Goal: Task Accomplishment & Management: Manage account settings

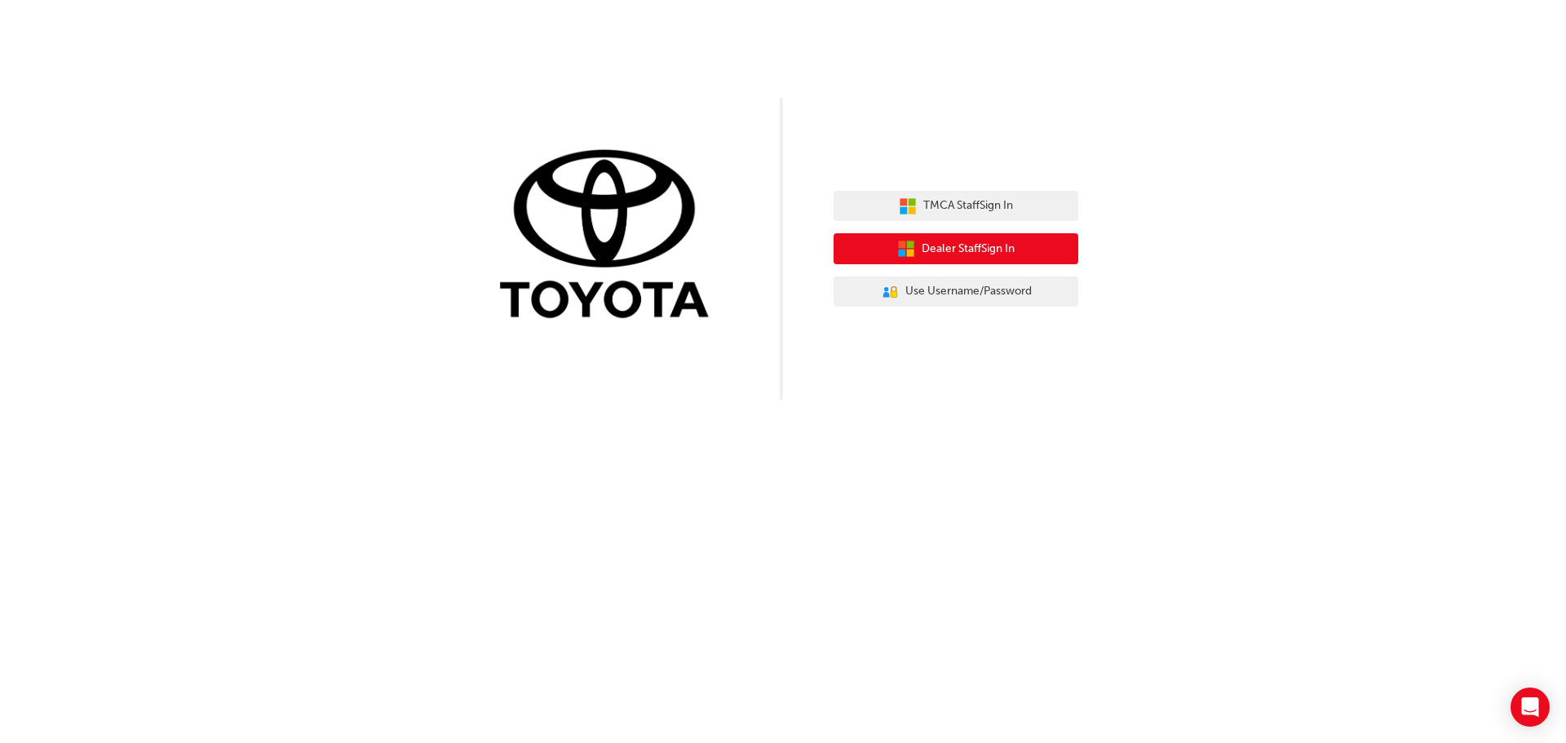
click at [910, 253] on icon "button" at bounding box center [910, 253] width 7 height 7
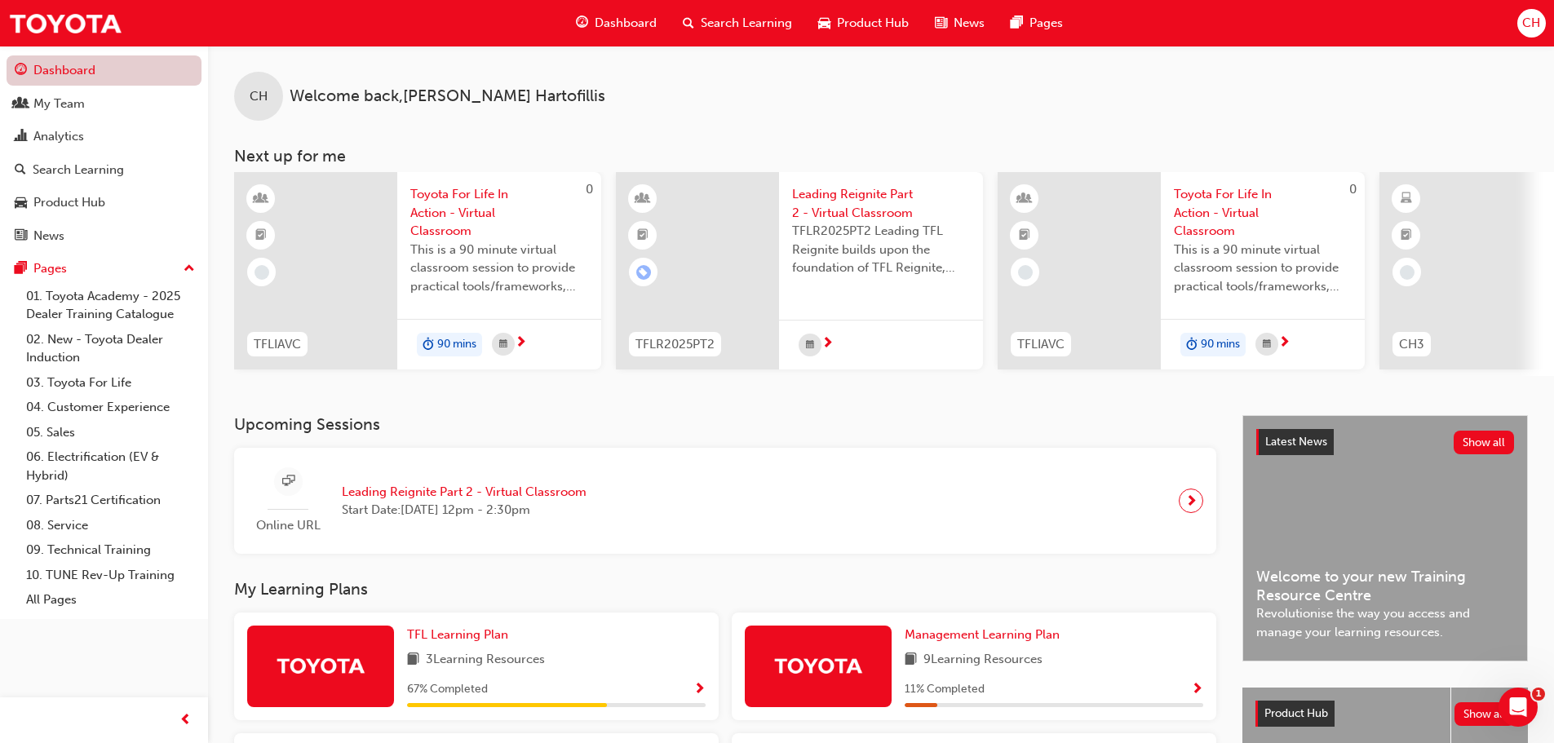
click at [94, 73] on link "Dashboard" at bounding box center [104, 70] width 195 height 30
click at [84, 117] on link "My Team" at bounding box center [104, 104] width 195 height 30
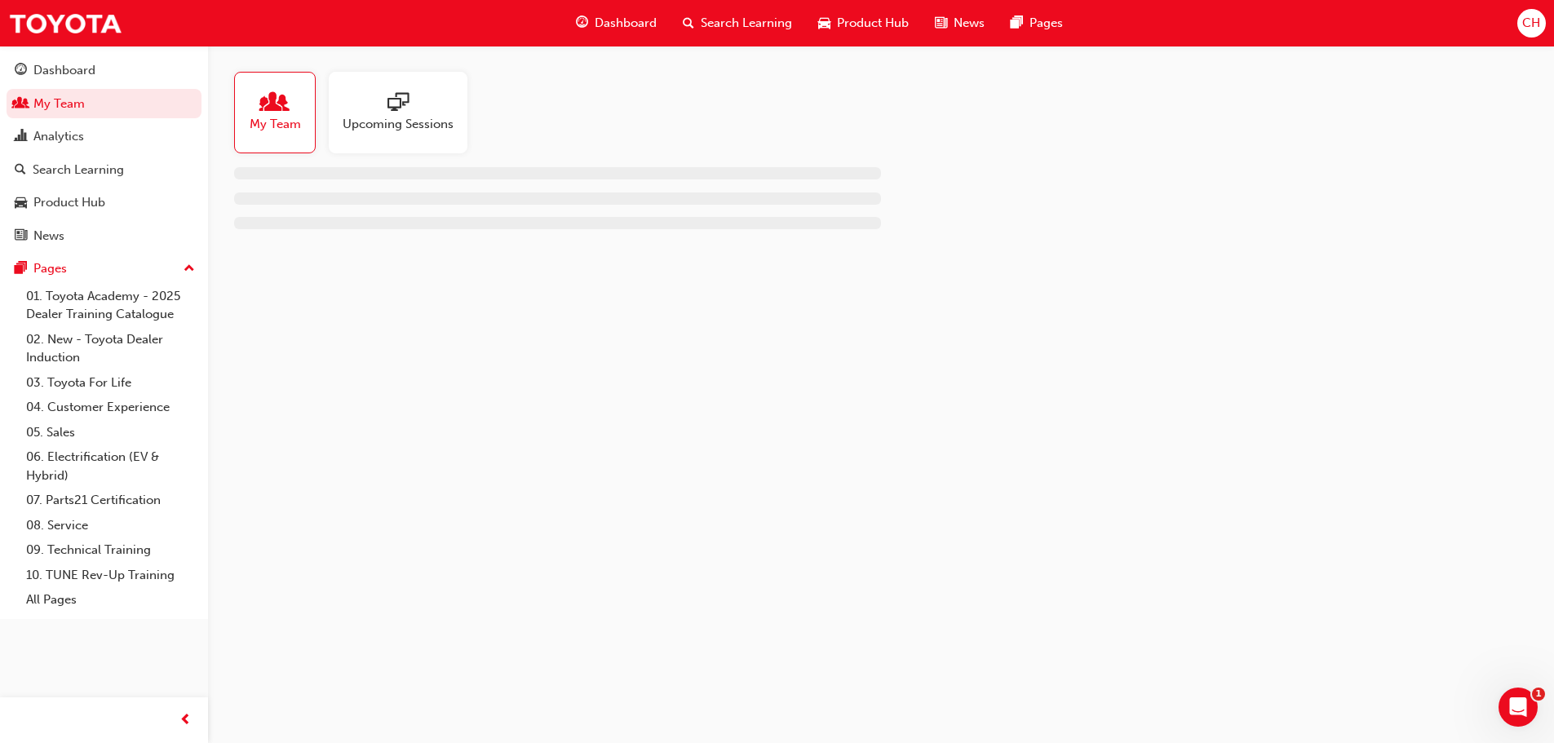
click at [446, 135] on div "Upcoming Sessions" at bounding box center [398, 113] width 139 height 82
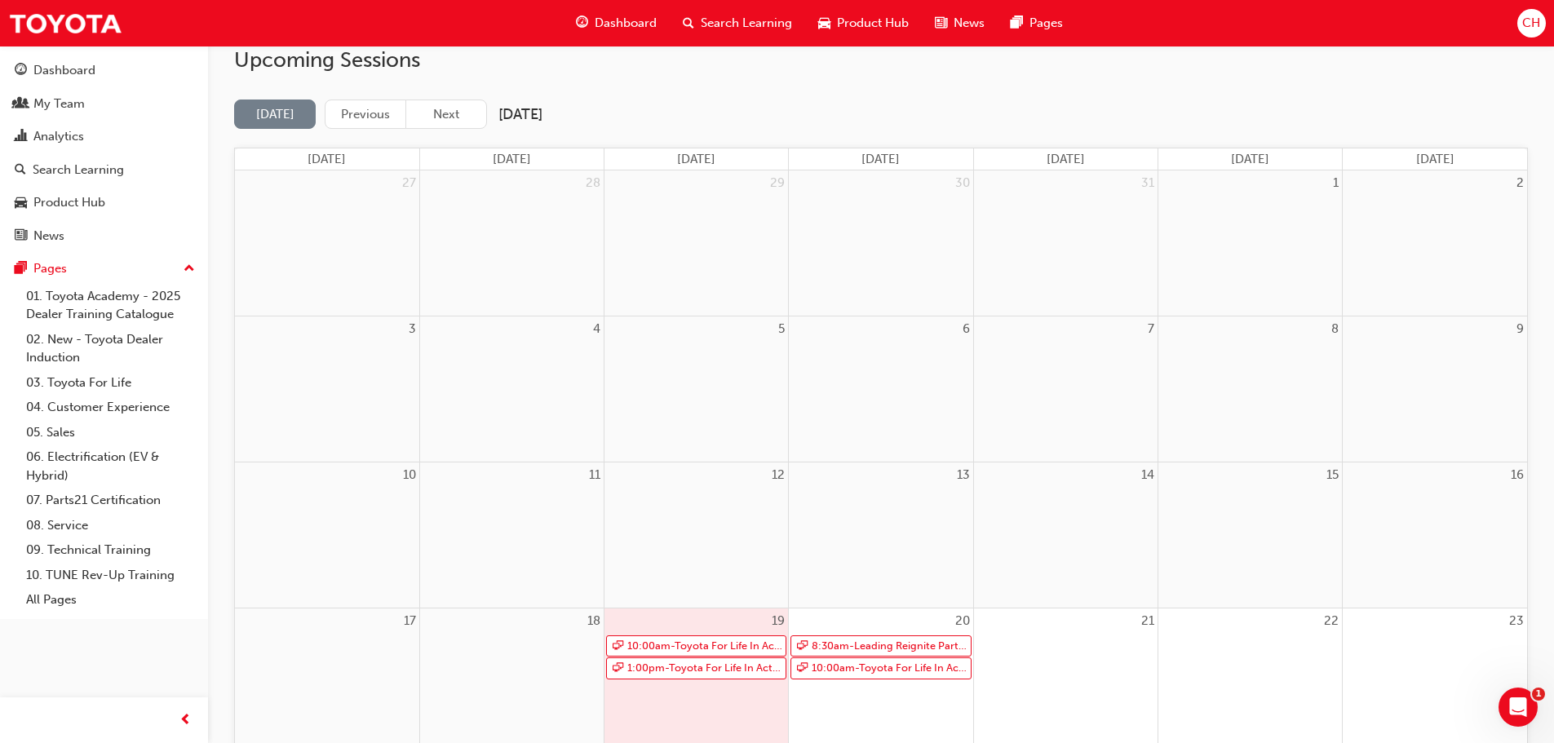
scroll to position [245, 0]
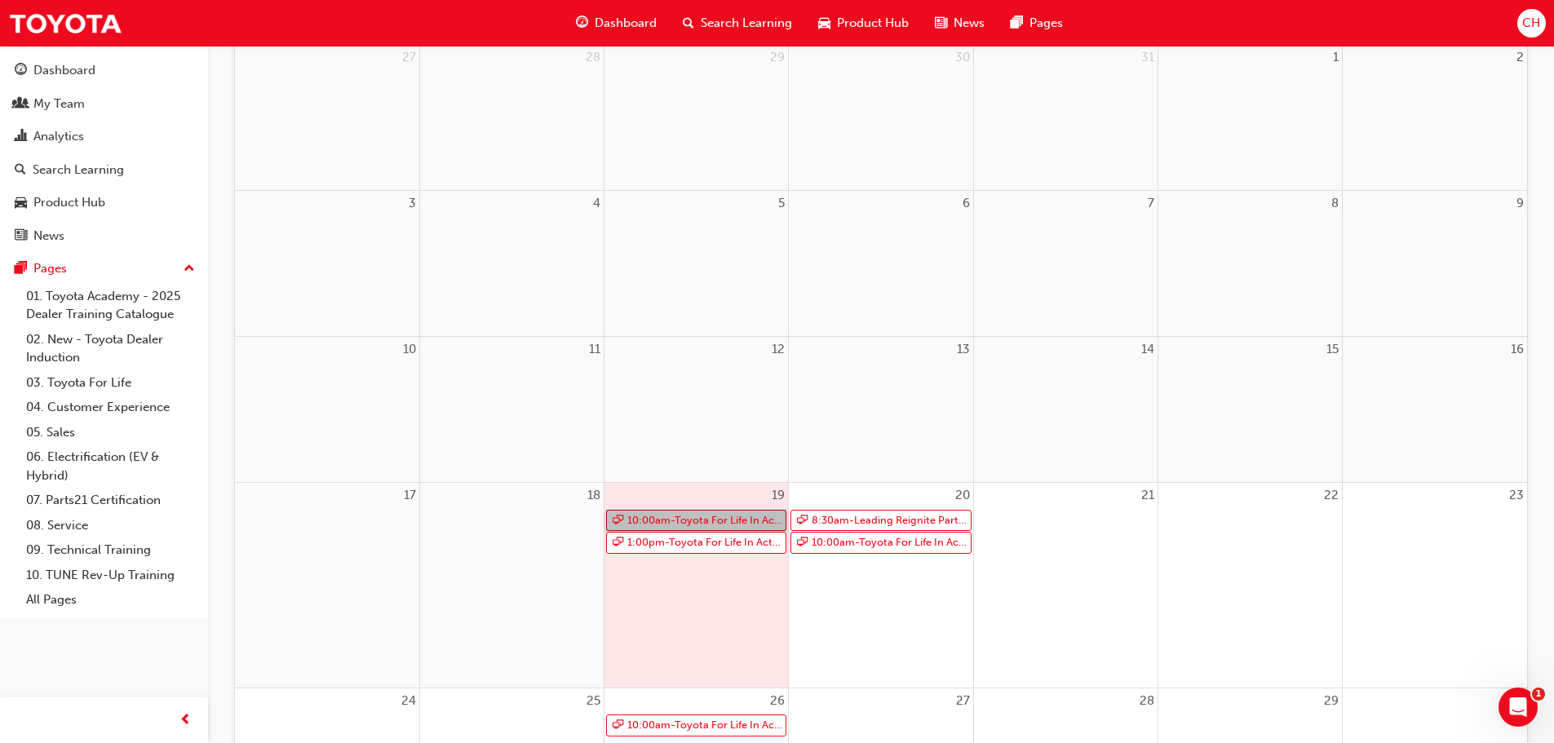
click at [705, 519] on link "10:00am - Toyota For Life In Action - Virtual Classroom" at bounding box center [696, 521] width 180 height 22
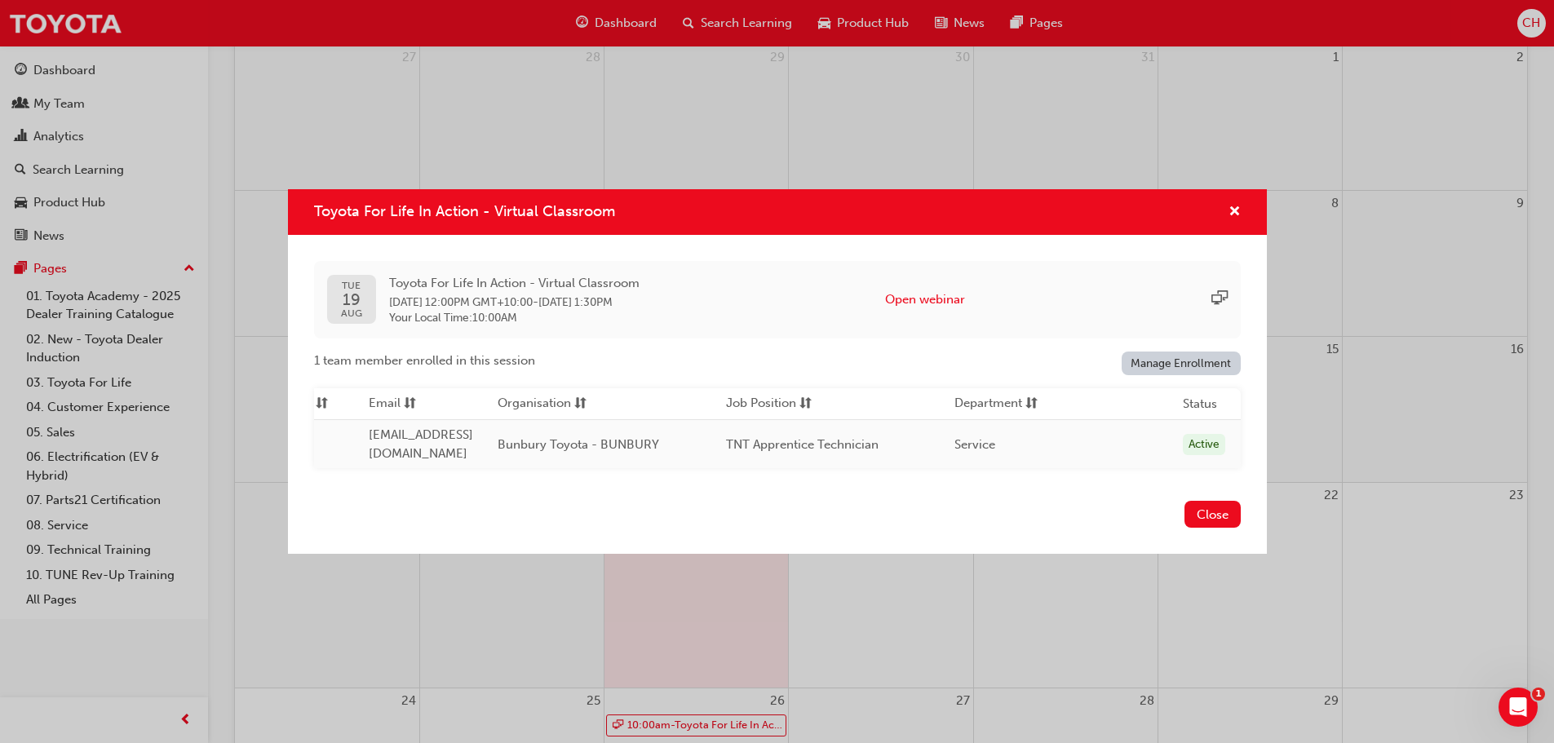
scroll to position [0, 0]
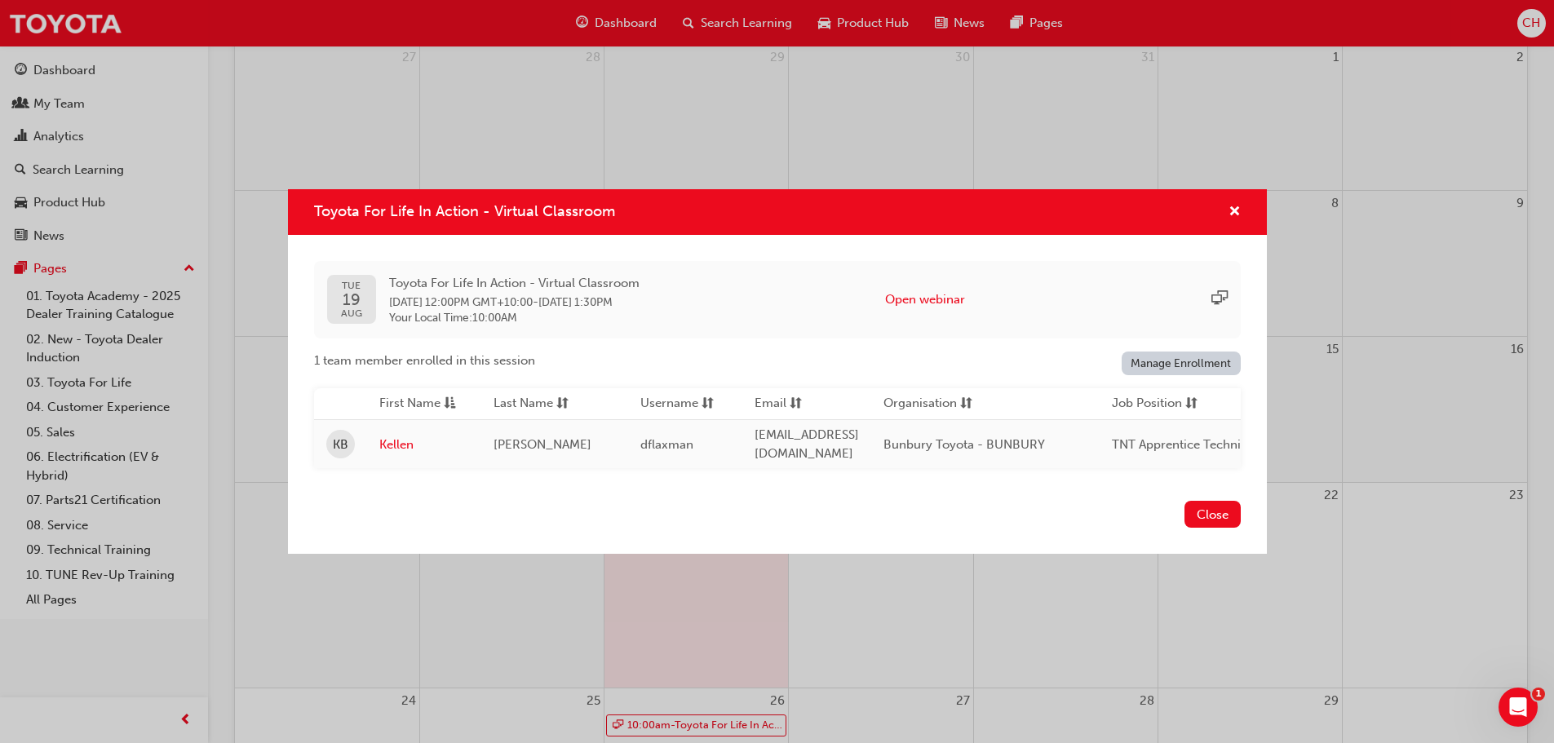
click at [837, 277] on div "TUE 19 AUG Toyota For Life In Action - Virtual Classroom 19 Aug 2025 12:00PM GM…" at bounding box center [777, 299] width 927 height 77
click at [1197, 512] on button "Close" at bounding box center [1212, 514] width 56 height 27
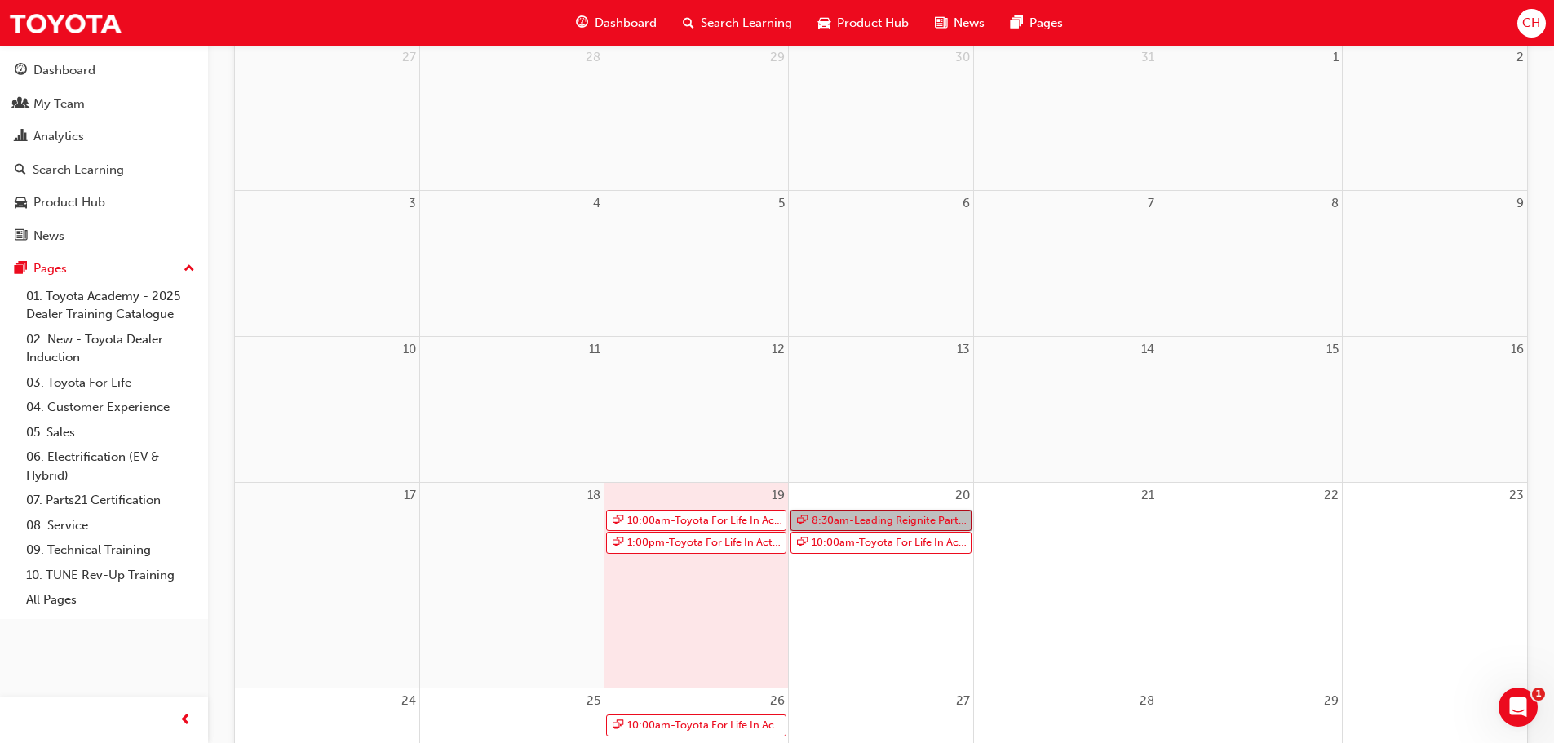
click at [888, 520] on link "8:30am - Leading Reignite Part 2 - Virtual Classroom" at bounding box center [880, 521] width 180 height 22
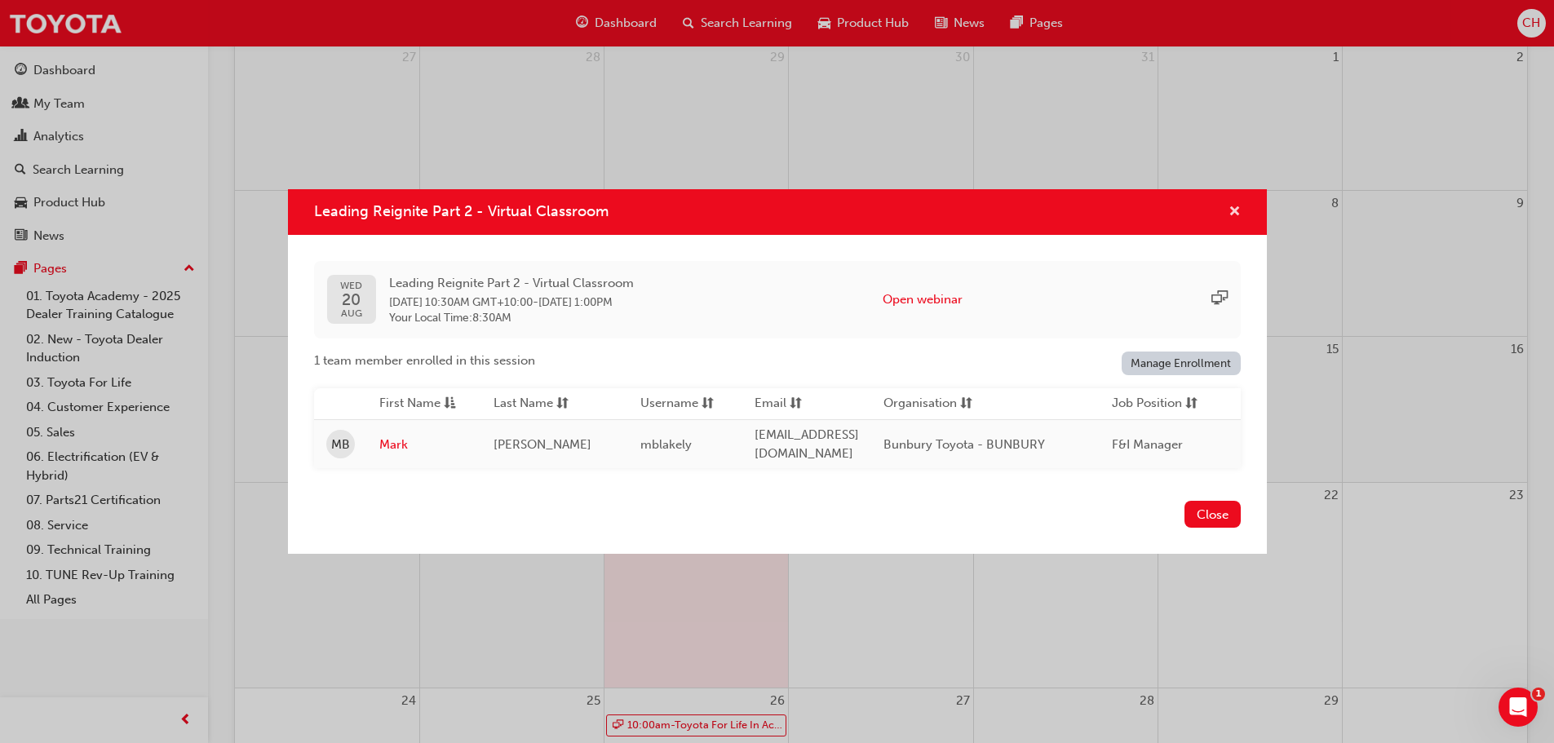
click at [1233, 207] on span "cross-icon" at bounding box center [1234, 213] width 12 height 15
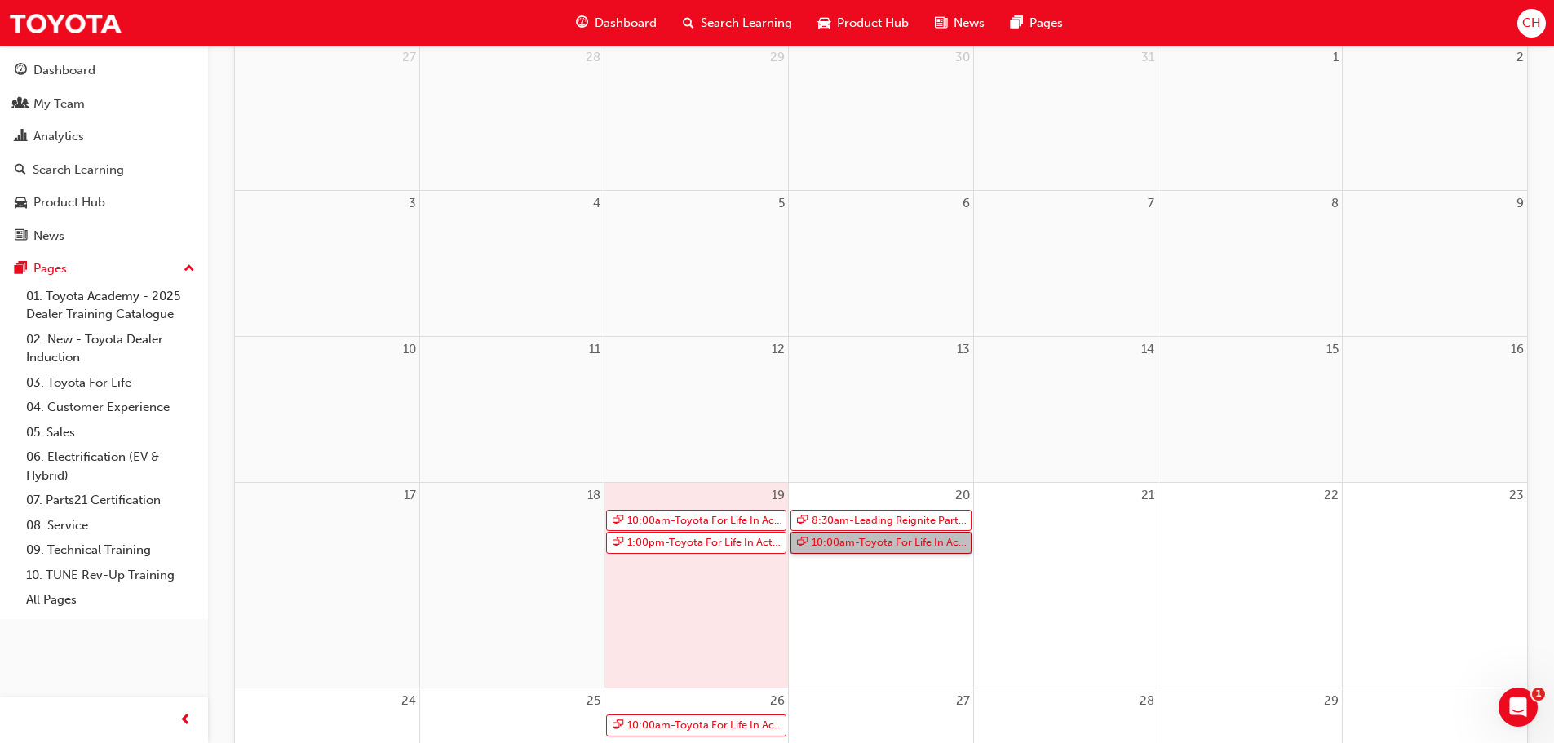
click at [852, 545] on link "10:00am - Toyota For Life In Action - Virtual Classroom" at bounding box center [880, 543] width 180 height 22
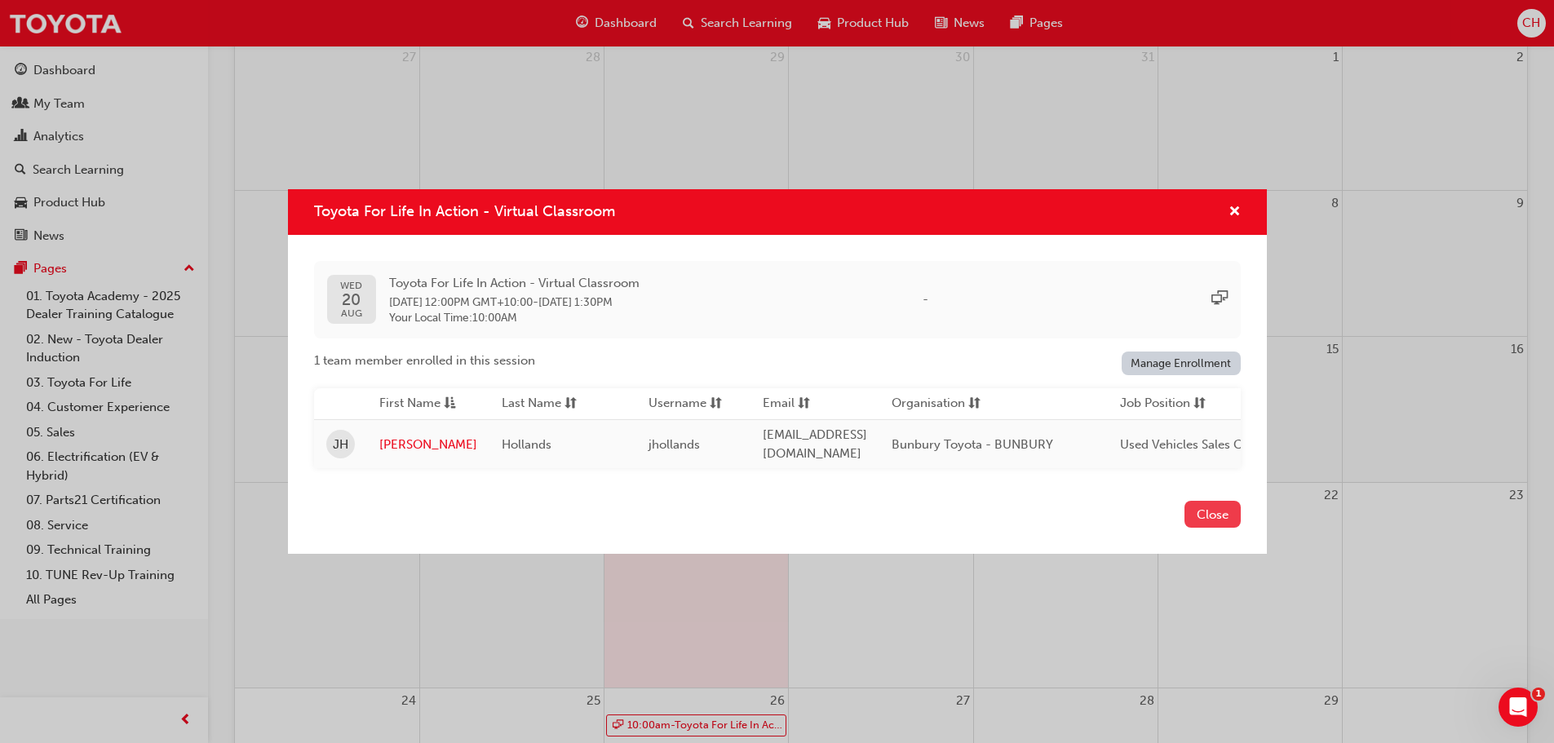
click at [1211, 518] on button "Close" at bounding box center [1212, 514] width 56 height 27
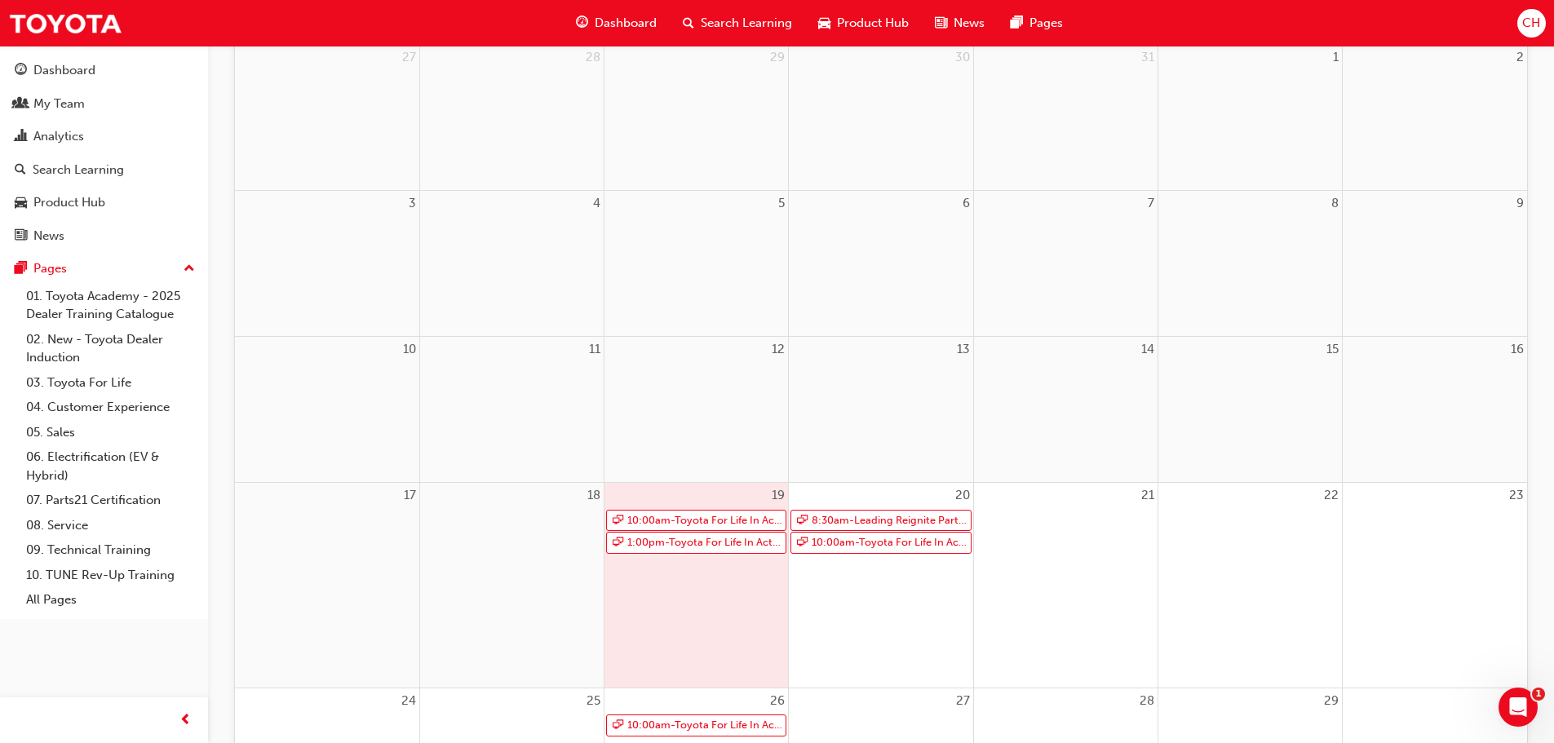
click at [1525, 24] on span "CH" at bounding box center [1531, 23] width 18 height 19
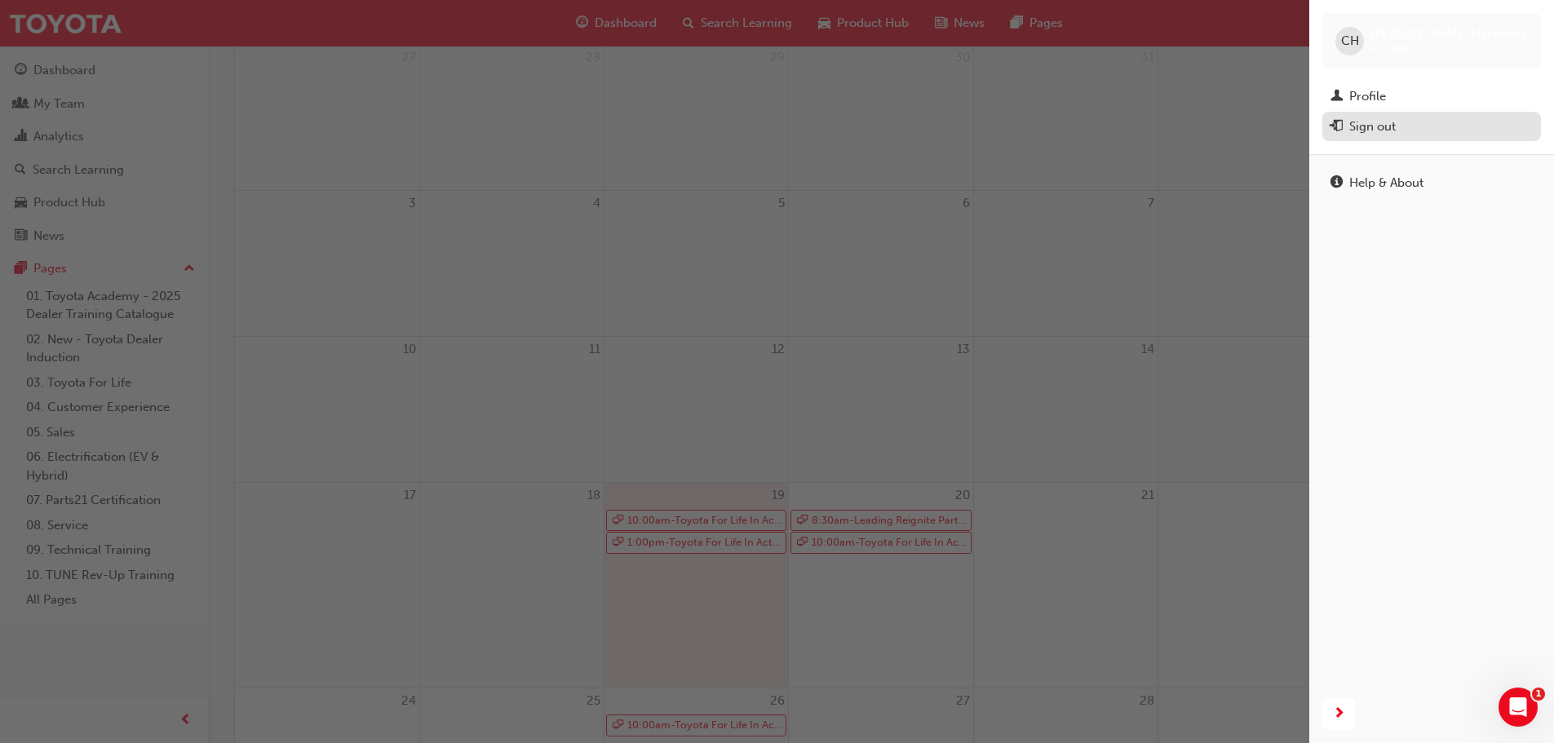
click at [1401, 122] on div "Sign out" at bounding box center [1431, 127] width 202 height 20
